Goal: Information Seeking & Learning: Learn about a topic

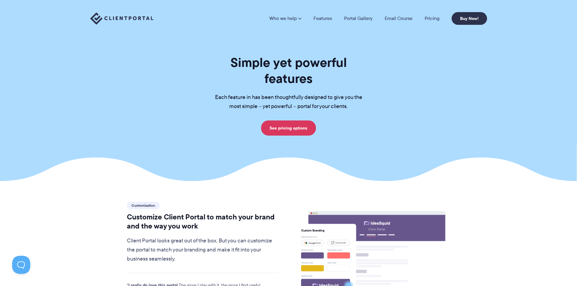
click at [441, 18] on li "Pricing" at bounding box center [431, 18] width 27 height 5
click at [436, 18] on link "Pricing" at bounding box center [431, 18] width 15 height 5
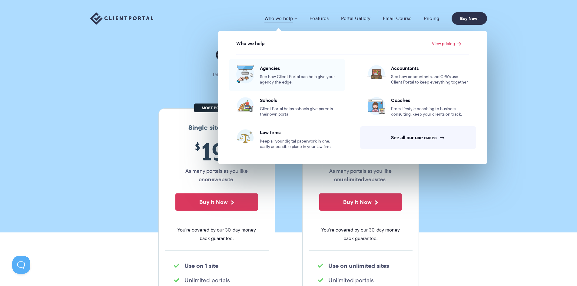
click at [309, 68] on span "Agencies" at bounding box center [299, 68] width 78 height 6
